Goal: Transaction & Acquisition: Purchase product/service

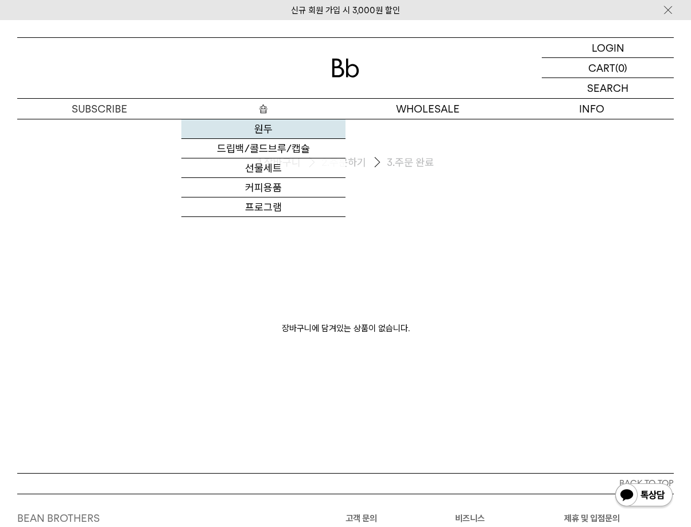
click at [264, 134] on link "원두" at bounding box center [263, 129] width 164 height 20
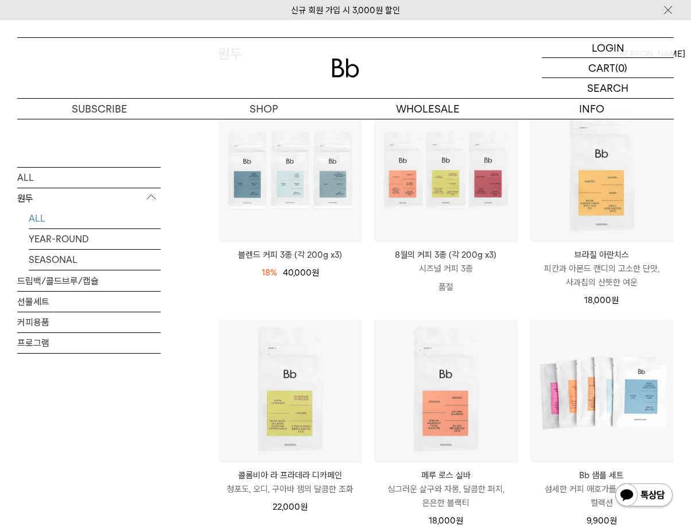
scroll to position [153, 0]
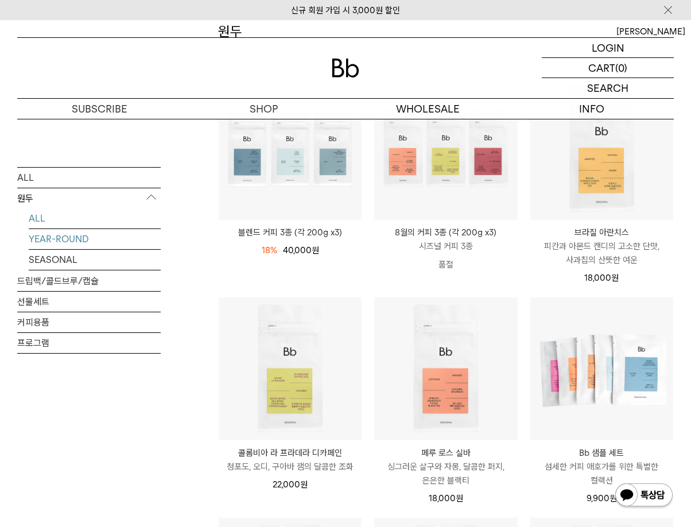
click at [61, 238] on link "YEAR-ROUND" at bounding box center [95, 239] width 132 height 20
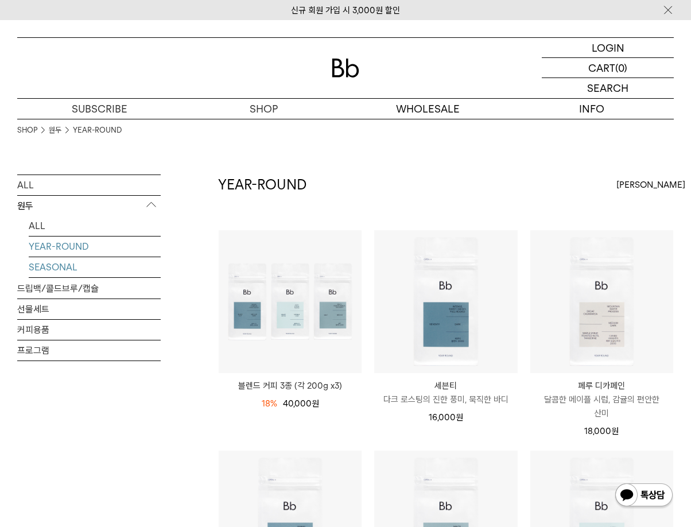
click at [67, 265] on link "SEASONAL" at bounding box center [95, 267] width 132 height 20
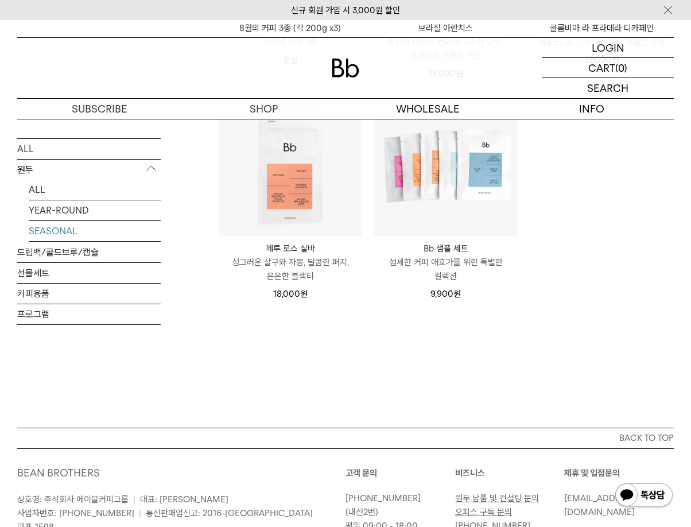
scroll to position [459, 0]
